Goal: Task Accomplishment & Management: Manage account settings

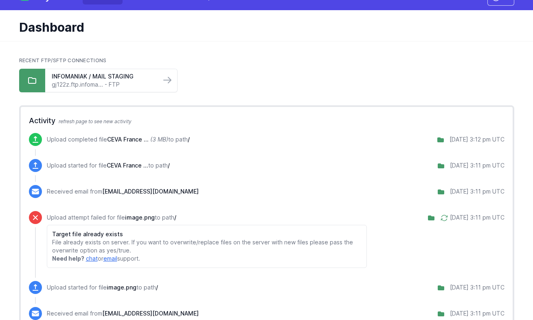
scroll to position [16, 0]
click at [134, 89] on div "INFOMANIAK / MAIL STAGING gj122z.ftp.infoma... - FTP" at bounding box center [103, 80] width 116 height 23
click at [135, 78] on link "INFOMANIAK / MAIL STAGING" at bounding box center [103, 76] width 103 height 8
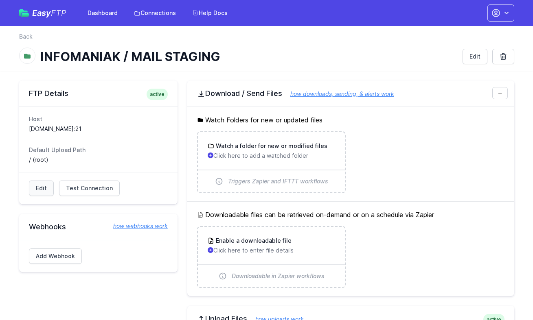
click at [41, 189] on link "Edit" at bounding box center [41, 188] width 25 height 15
click at [504, 7] on button "button" at bounding box center [500, 12] width 27 height 17
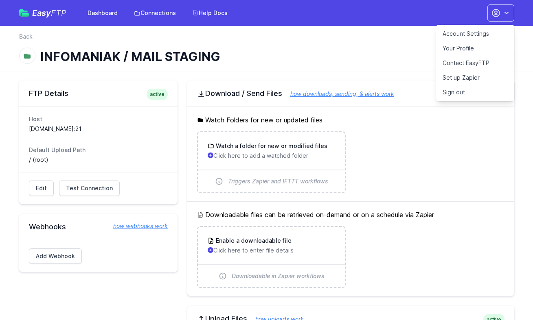
click at [173, 139] on div "Host gj122z.ftp.infomaniak.com:21 Default Upload Path / (root)" at bounding box center [98, 140] width 158 height 66
click at [460, 34] on link "Account Settings" at bounding box center [475, 33] width 78 height 15
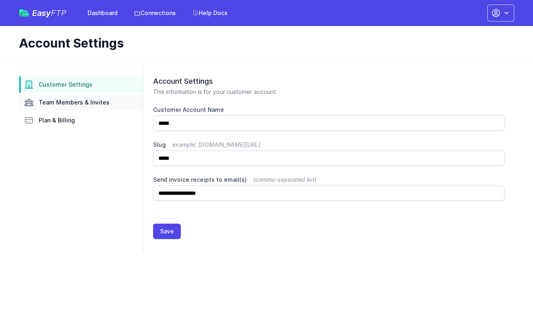
click at [68, 98] on link "Team Members & Invites" at bounding box center [81, 102] width 124 height 16
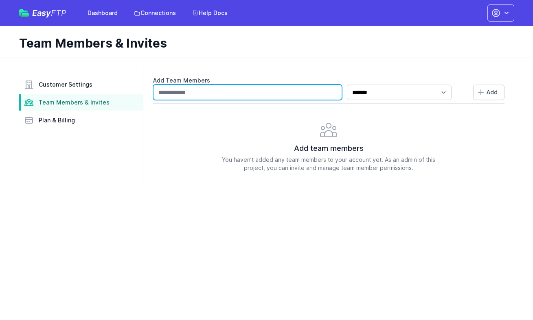
click at [301, 94] on input "text" at bounding box center [247, 92] width 189 height 15
type input "**********"
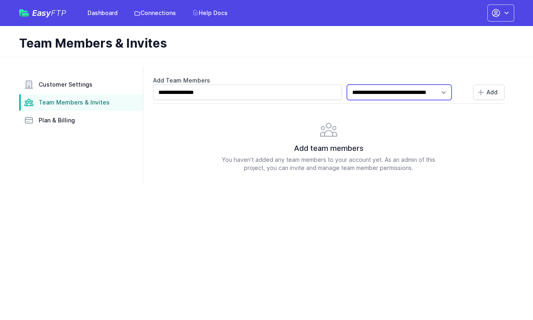
select select "*******"
click at [484, 93] on icon "submit" at bounding box center [481, 92] width 8 height 8
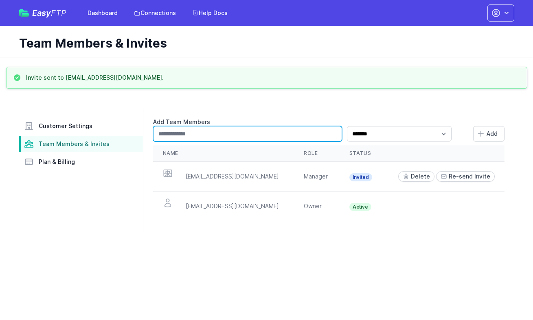
click at [299, 134] on input "text" at bounding box center [247, 133] width 189 height 15
type input "**********"
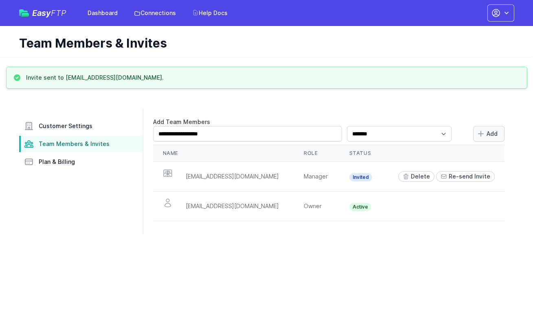
click at [493, 133] on span "Add" at bounding box center [491, 134] width 11 height 8
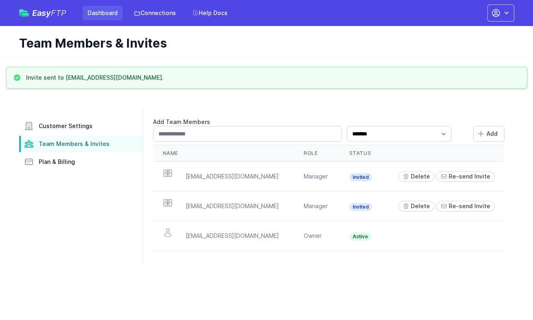
click at [98, 10] on link "Dashboard" at bounding box center [103, 13] width 40 height 15
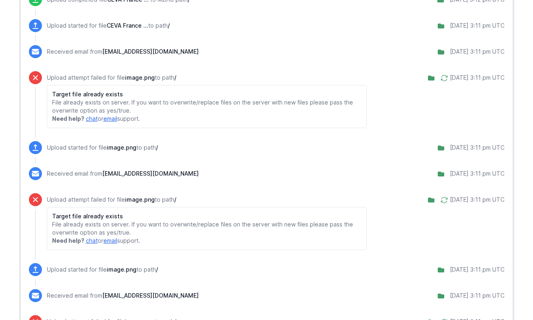
scroll to position [165, 0]
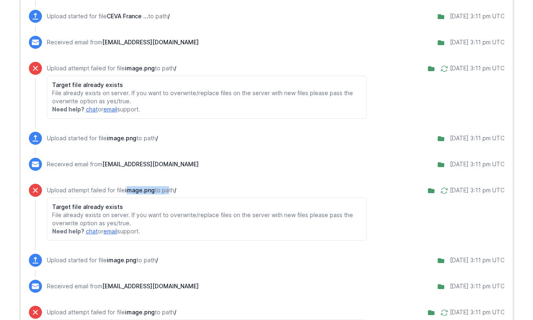
drag, startPoint x: 127, startPoint y: 191, endPoint x: 184, endPoint y: 192, distance: 57.4
click at [171, 191] on p "Upload attempt failed for file image.png to path /" at bounding box center [207, 190] width 320 height 8
drag, startPoint x: 185, startPoint y: 192, endPoint x: 122, endPoint y: 194, distance: 62.7
click at [122, 195] on div "Upload attempt failed for file image.png to path / Target file already exists F…" at bounding box center [207, 213] width 320 height 55
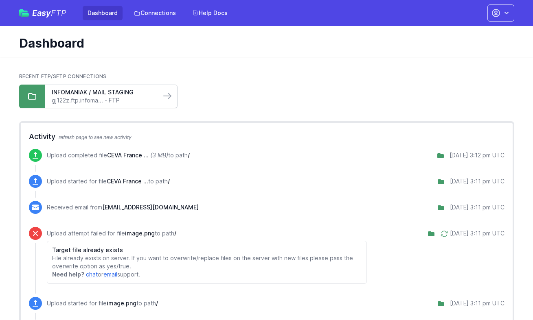
scroll to position [0, 0]
click at [143, 92] on link "INFOMANIAK / MAIL STAGING" at bounding box center [103, 92] width 103 height 8
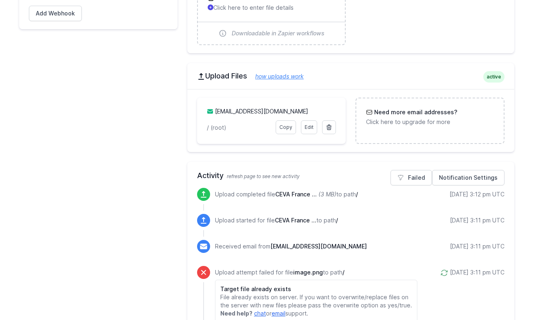
scroll to position [244, 0]
click at [267, 117] on div "[EMAIL_ADDRESS][DOMAIN_NAME]" at bounding box center [271, 113] width 129 height 13
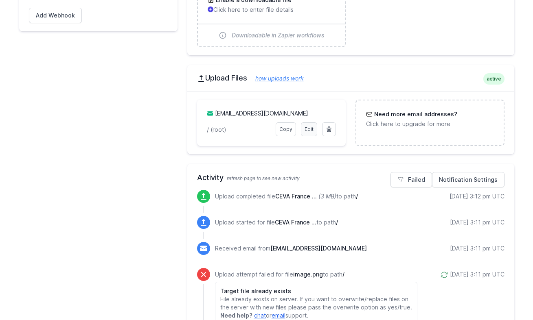
scroll to position [241, 0]
click at [306, 131] on link "Edit" at bounding box center [309, 129] width 16 height 14
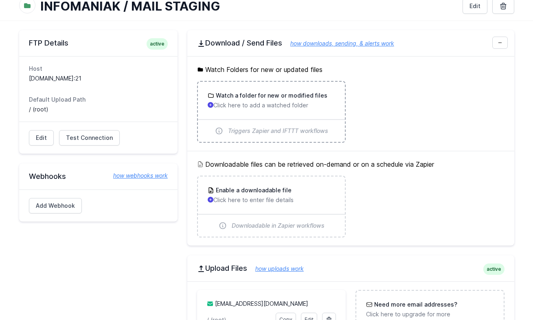
scroll to position [53, 0]
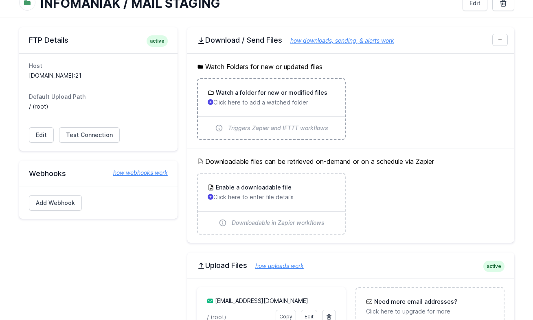
click at [219, 100] on p "Click here to add a watched folder" at bounding box center [271, 102] width 127 height 8
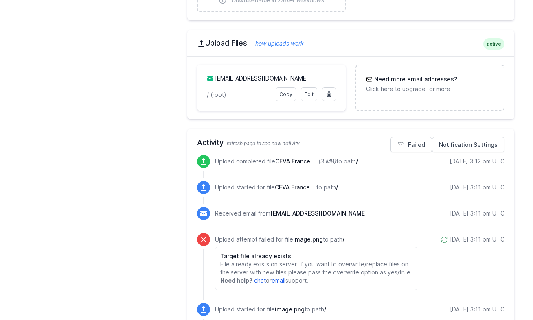
scroll to position [299, 0]
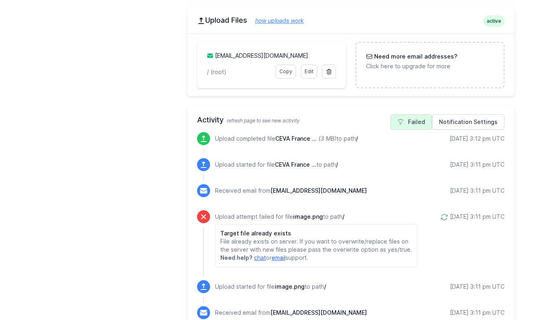
click at [421, 122] on link "Failed" at bounding box center [411, 121] width 42 height 15
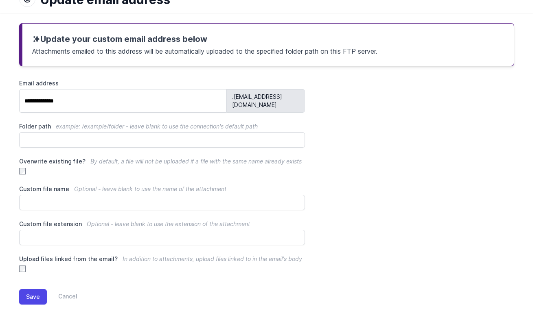
scroll to position [56, 0]
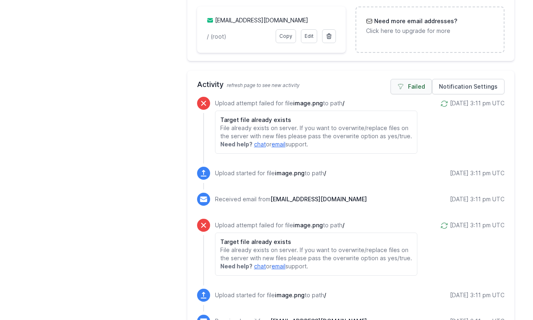
scroll to position [335, 0]
click at [414, 88] on link "Failed" at bounding box center [411, 86] width 42 height 15
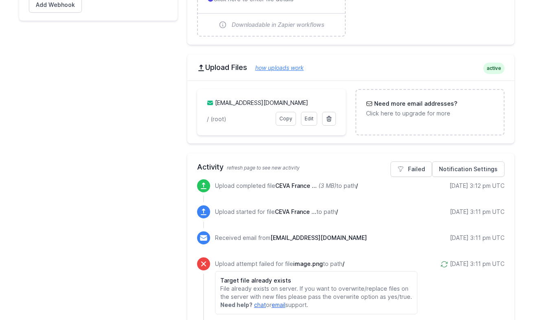
scroll to position [319, 0]
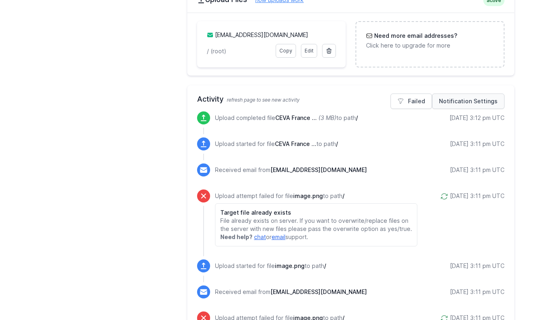
click at [459, 98] on link "Notification Settings" at bounding box center [468, 101] width 72 height 15
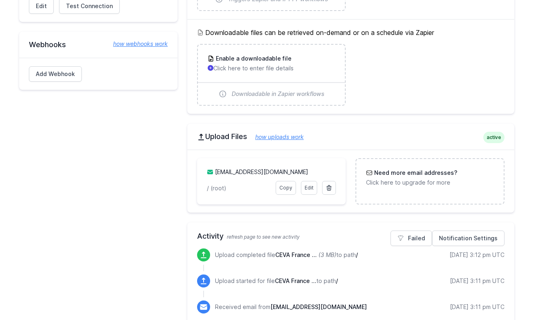
scroll to position [208, 0]
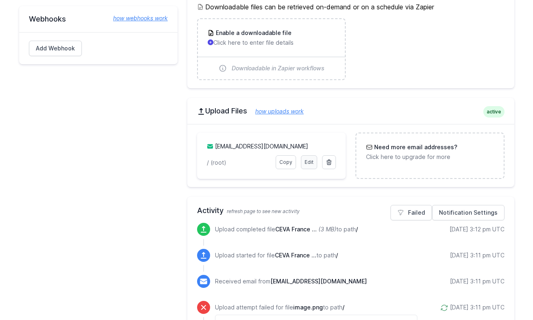
click at [310, 164] on link "Edit" at bounding box center [309, 162] width 16 height 14
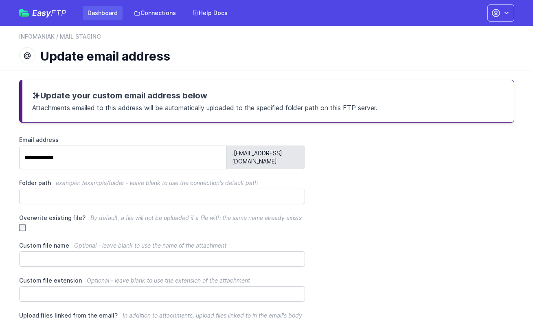
click at [96, 13] on link "Dashboard" at bounding box center [103, 13] width 40 height 15
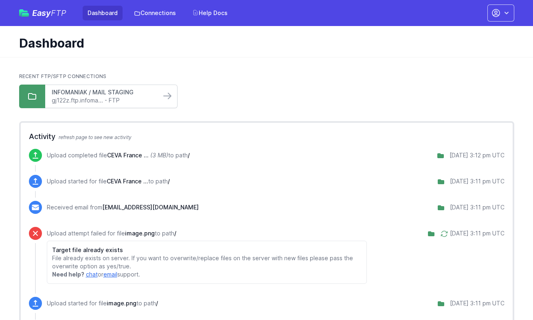
click at [148, 96] on div "INFOMANIAK / MAIL STAGING gj122z.ftp.infoma... - FTP" at bounding box center [103, 96] width 116 height 23
click at [136, 94] on link "INFOMANIAK / MAIL STAGING" at bounding box center [103, 92] width 103 height 8
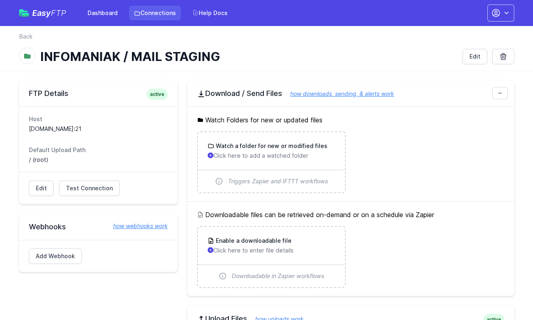
click at [157, 7] on link "Connections" at bounding box center [155, 13] width 52 height 15
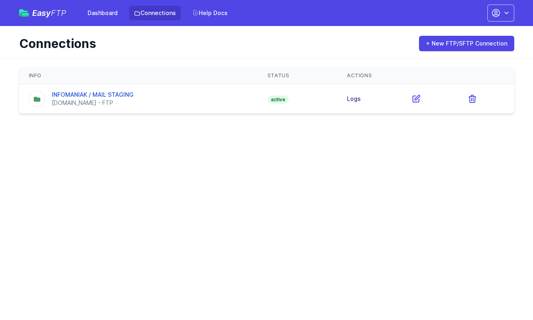
click at [352, 98] on link "Logs" at bounding box center [354, 98] width 14 height 7
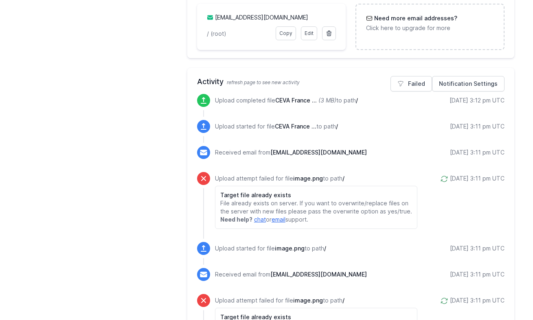
scroll to position [269, 0]
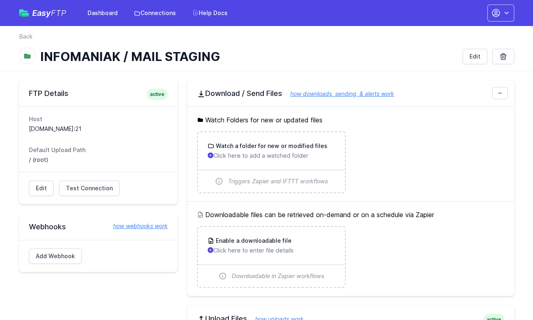
scroll to position [269, 0]
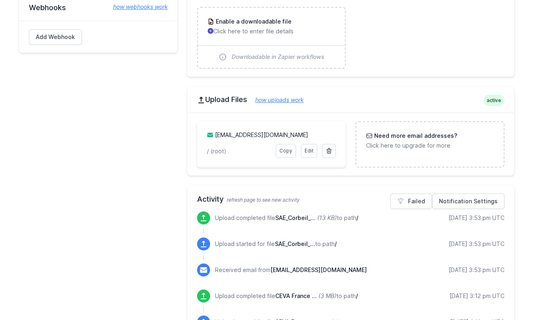
scroll to position [218, 0]
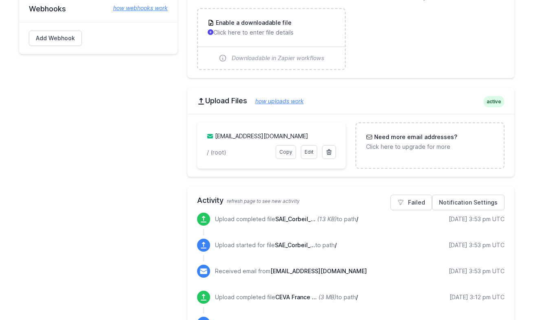
click at [276, 102] on link "how uploads work" at bounding box center [275, 101] width 57 height 7
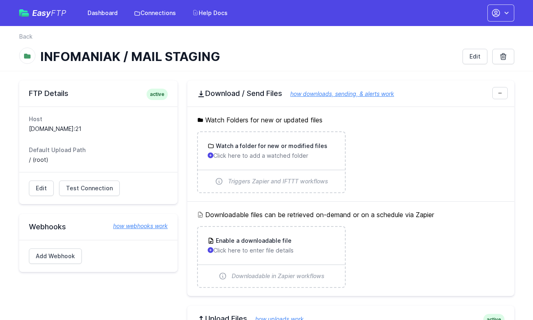
scroll to position [0, 0]
click at [41, 189] on link "Edit" at bounding box center [41, 188] width 25 height 15
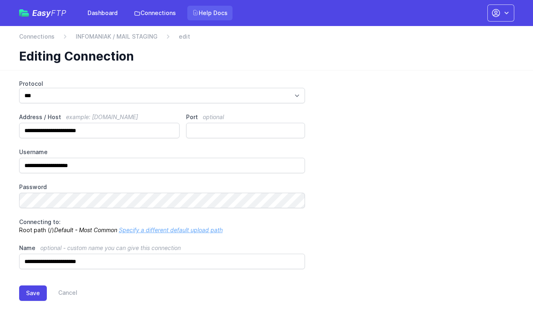
click at [211, 14] on link "Help Docs" at bounding box center [209, 13] width 45 height 15
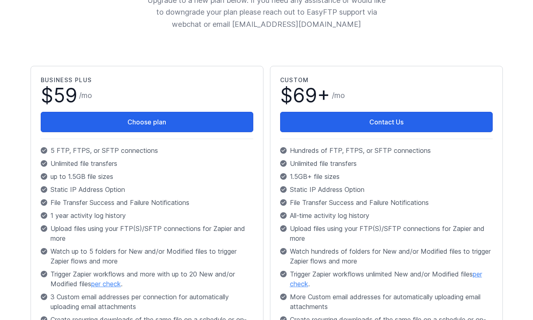
scroll to position [126, 0]
